Goal: Task Accomplishment & Management: Use online tool/utility

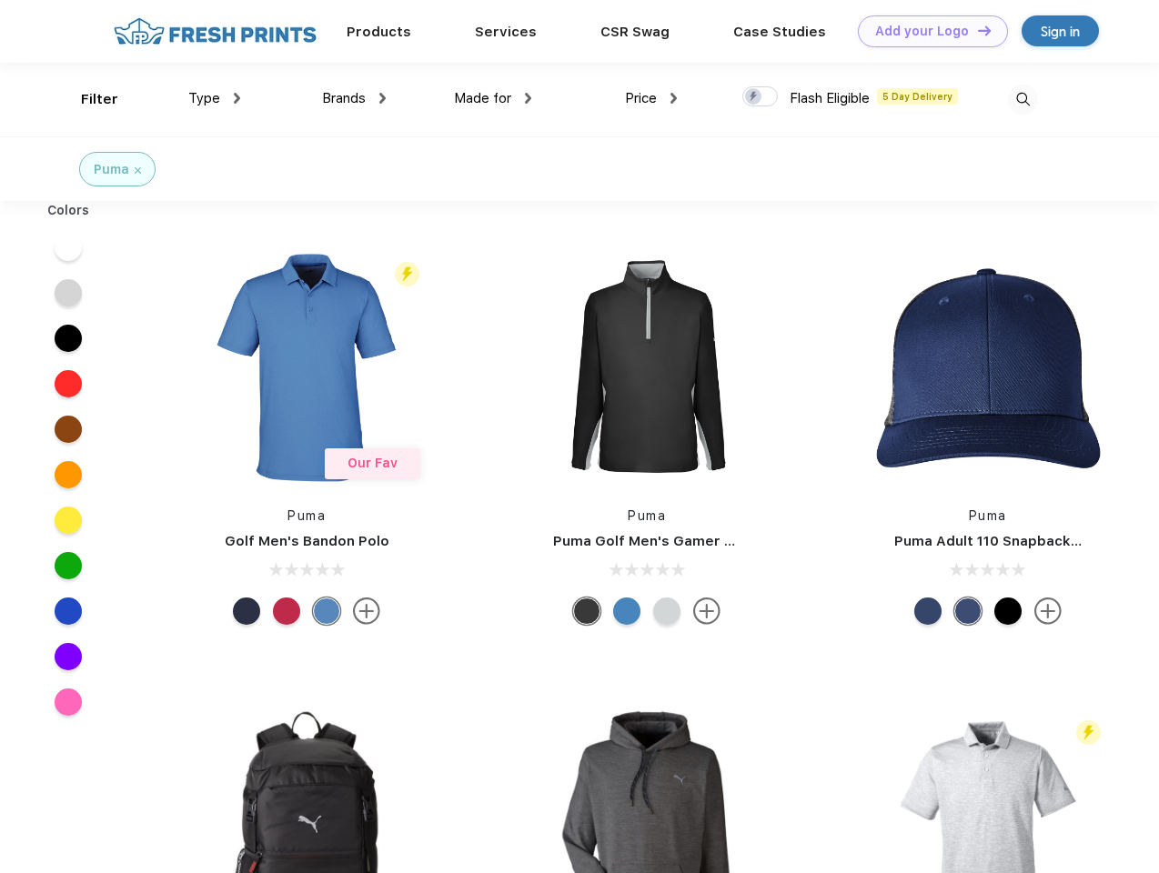
scroll to position [1, 0]
click at [926, 31] on link "Add your Logo Design Tool" at bounding box center [933, 31] width 150 height 32
click at [0, 0] on div "Design Tool" at bounding box center [0, 0] width 0 height 0
click at [976, 30] on link "Add your Logo Design Tool" at bounding box center [933, 31] width 150 height 32
click at [87, 99] on div "Filter" at bounding box center [99, 99] width 37 height 21
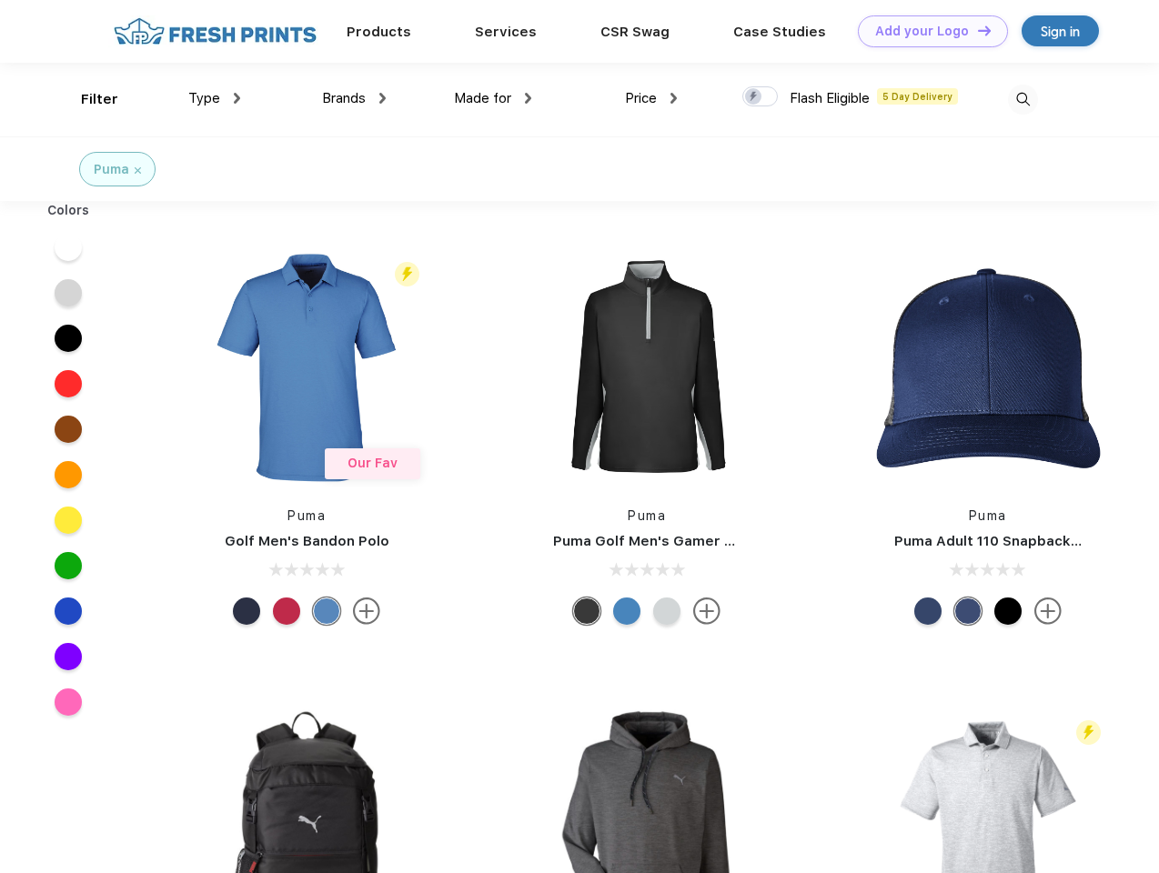
click at [215, 98] on span "Type" at bounding box center [204, 98] width 32 height 16
click at [354, 98] on span "Brands" at bounding box center [344, 98] width 44 height 16
click at [493, 98] on span "Made for" at bounding box center [482, 98] width 57 height 16
click at [651, 98] on span "Price" at bounding box center [641, 98] width 32 height 16
click at [760, 97] on div at bounding box center [759, 96] width 35 height 20
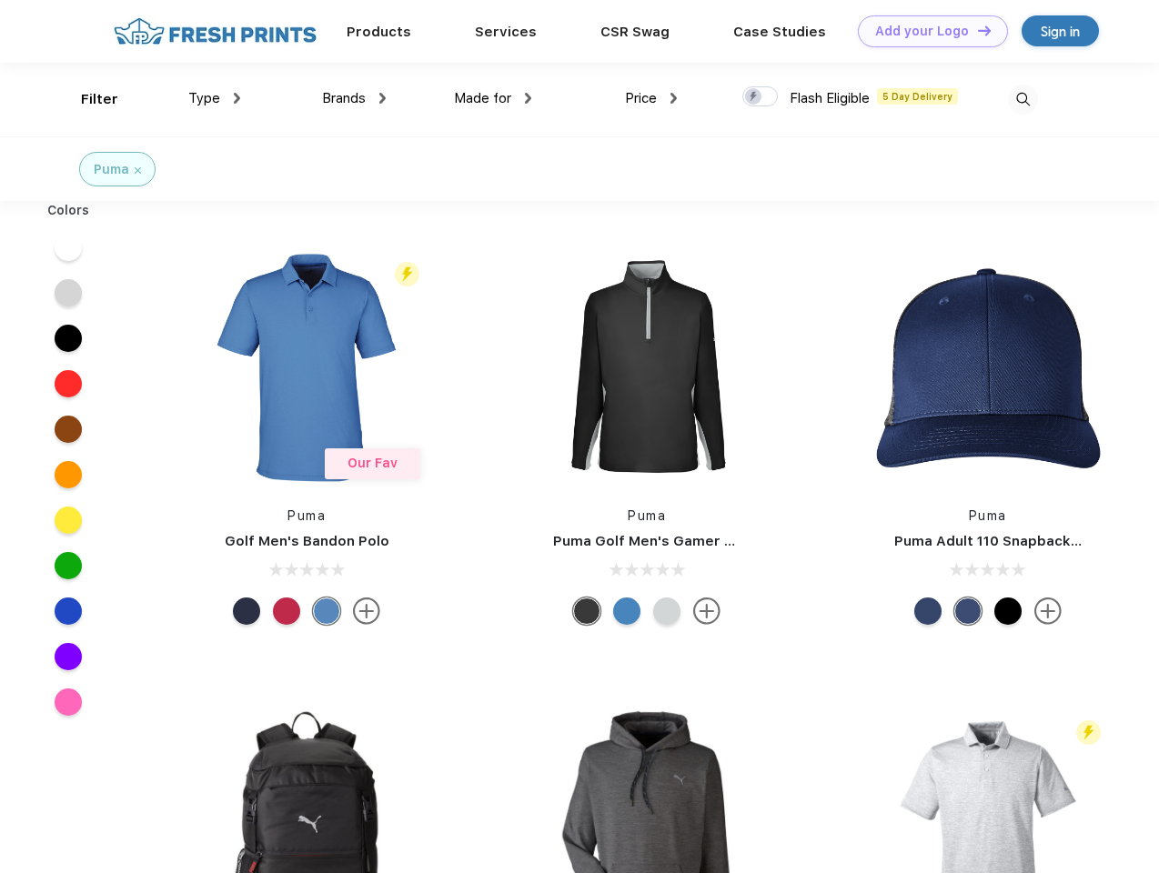
click at [754, 97] on input "checkbox" at bounding box center [748, 91] width 12 height 12
click at [1022, 99] on img at bounding box center [1023, 100] width 30 height 30
